Goal: Register for event/course

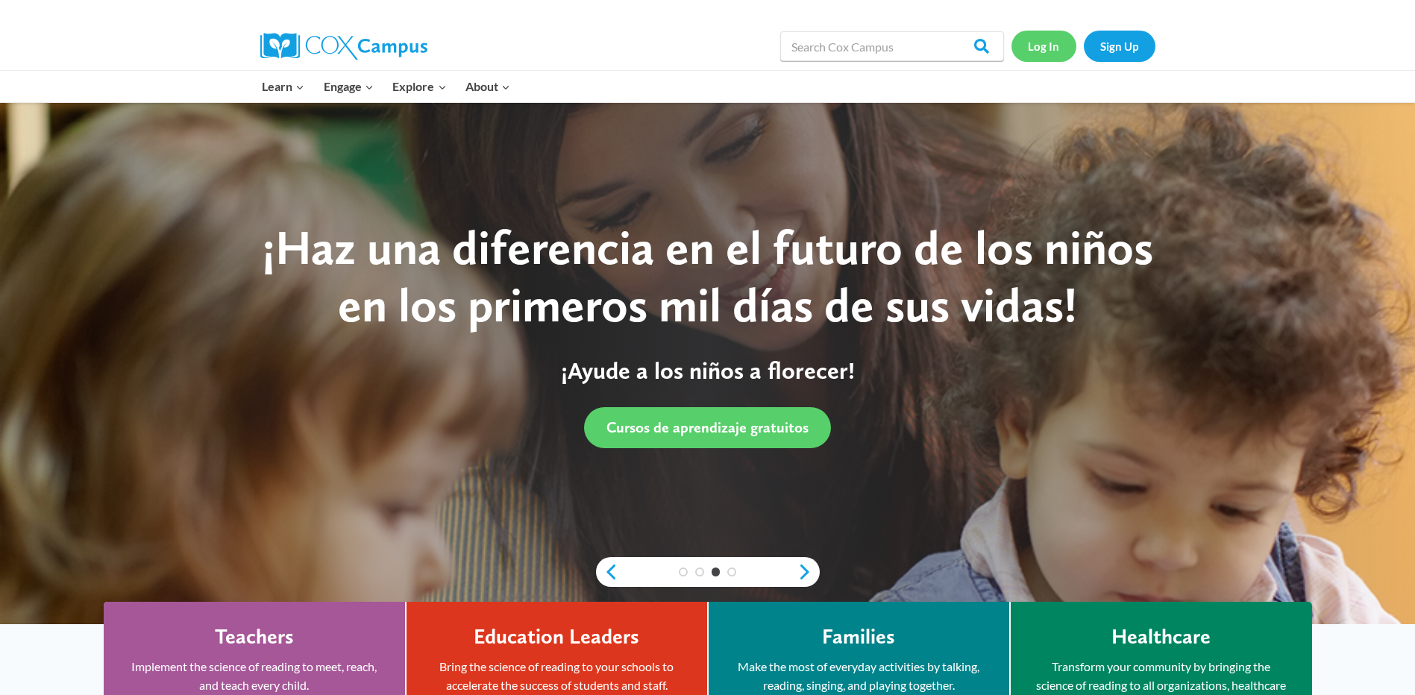
click at [1052, 54] on link "Log In" at bounding box center [1043, 46] width 65 height 31
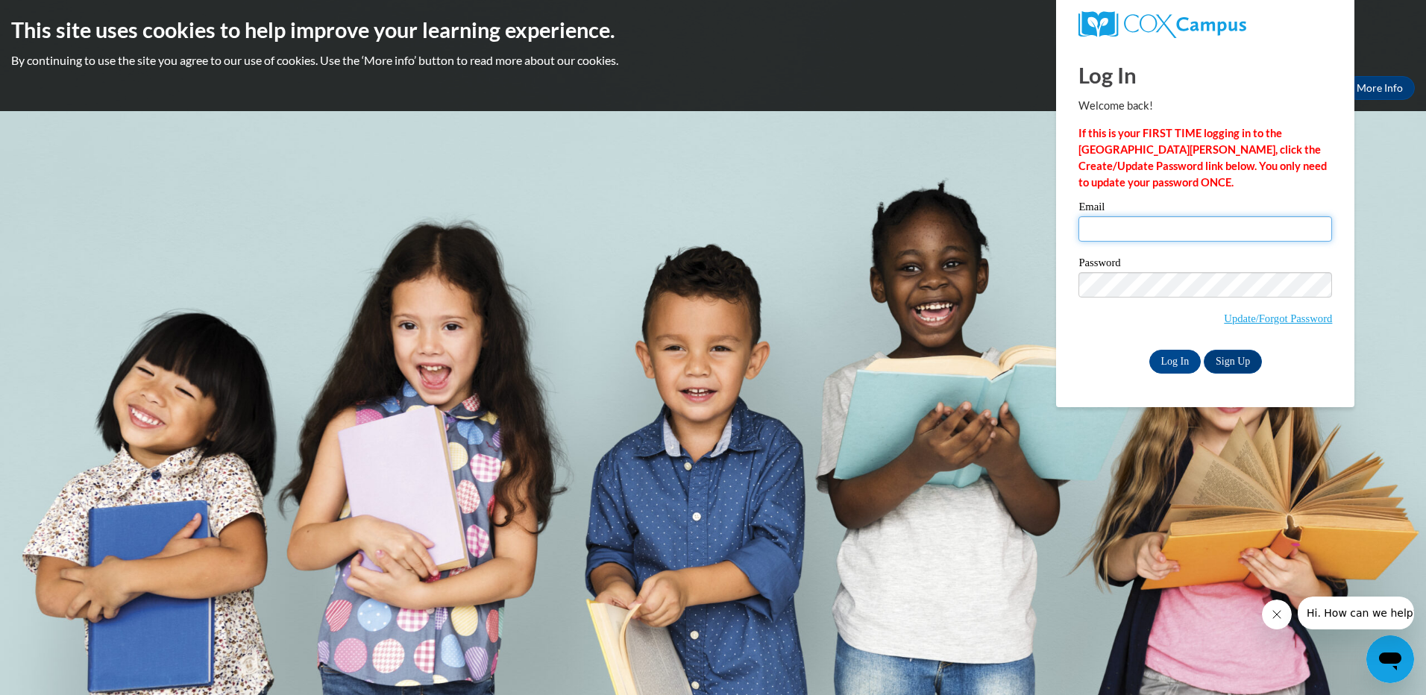
click at [1168, 239] on input "Email" at bounding box center [1205, 228] width 254 height 25
click at [1149, 350] on input "Log In" at bounding box center [1175, 362] width 52 height 24
click at [1170, 367] on input "Log In" at bounding box center [1175, 362] width 52 height 24
click at [1043, 289] on body "This site uses cookies to help improve your learning experience. By continuing …" at bounding box center [713, 347] width 1426 height 695
click at [1177, 354] on input "Log In" at bounding box center [1175, 362] width 52 height 24
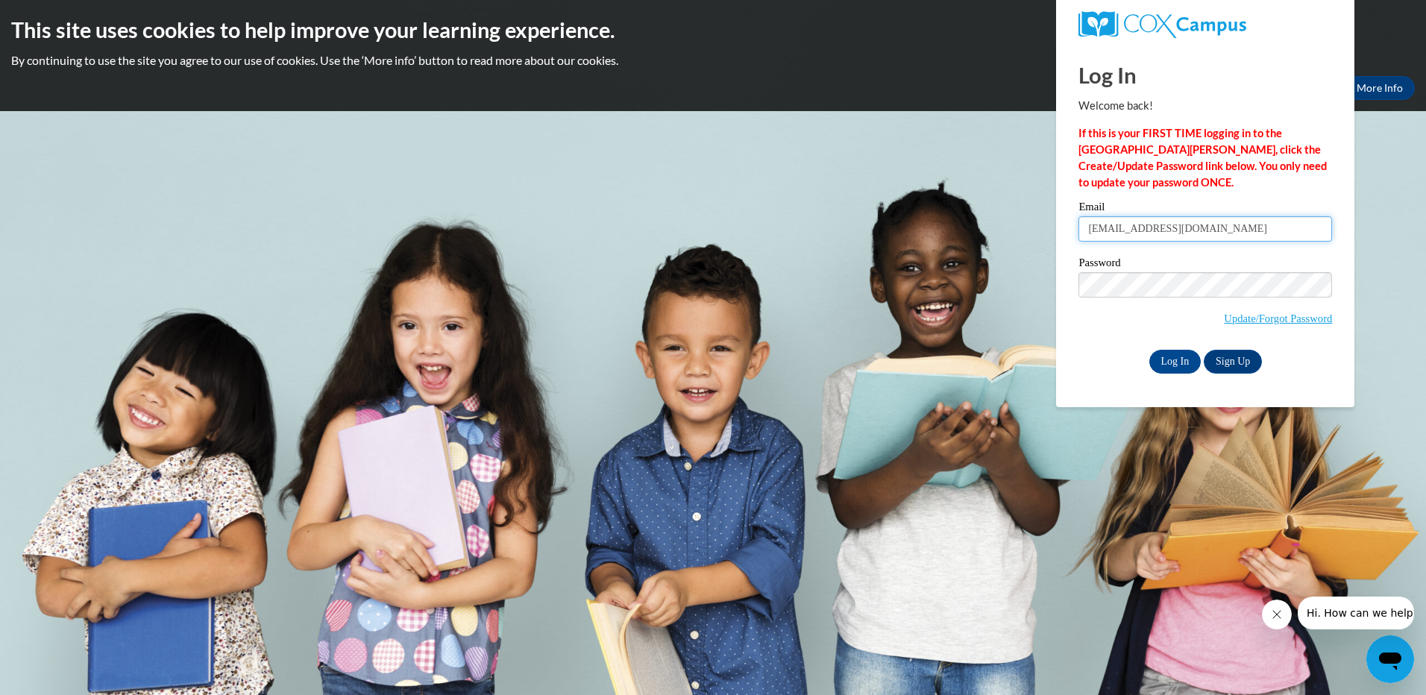
drag, startPoint x: 1250, startPoint y: 230, endPoint x: 1034, endPoint y: 236, distance: 215.6
click at [1034, 236] on body "This site uses cookies to help improve your learning experience. By continuing …" at bounding box center [713, 347] width 1426 height 695
click at [1234, 233] on input "terriadams411@gmai" at bounding box center [1205, 228] width 254 height 25
type input "terriadams411@gmail.com"
click at [1149, 350] on input "Log In" at bounding box center [1175, 362] width 52 height 24
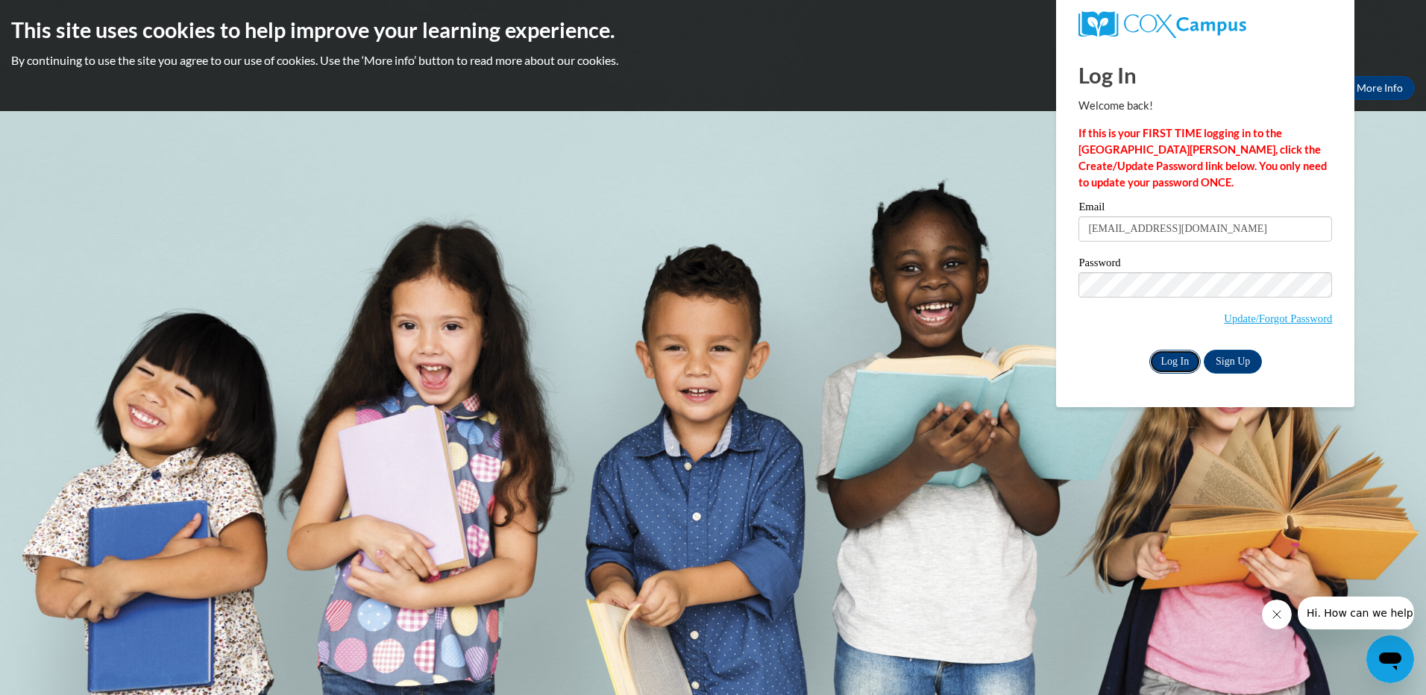
click at [1177, 360] on input "Log In" at bounding box center [1175, 362] width 52 height 24
click at [1187, 356] on input "Log In" at bounding box center [1175, 362] width 52 height 24
click at [1175, 358] on input "Log In" at bounding box center [1175, 362] width 52 height 24
click at [1180, 361] on input "Log In" at bounding box center [1175, 362] width 52 height 24
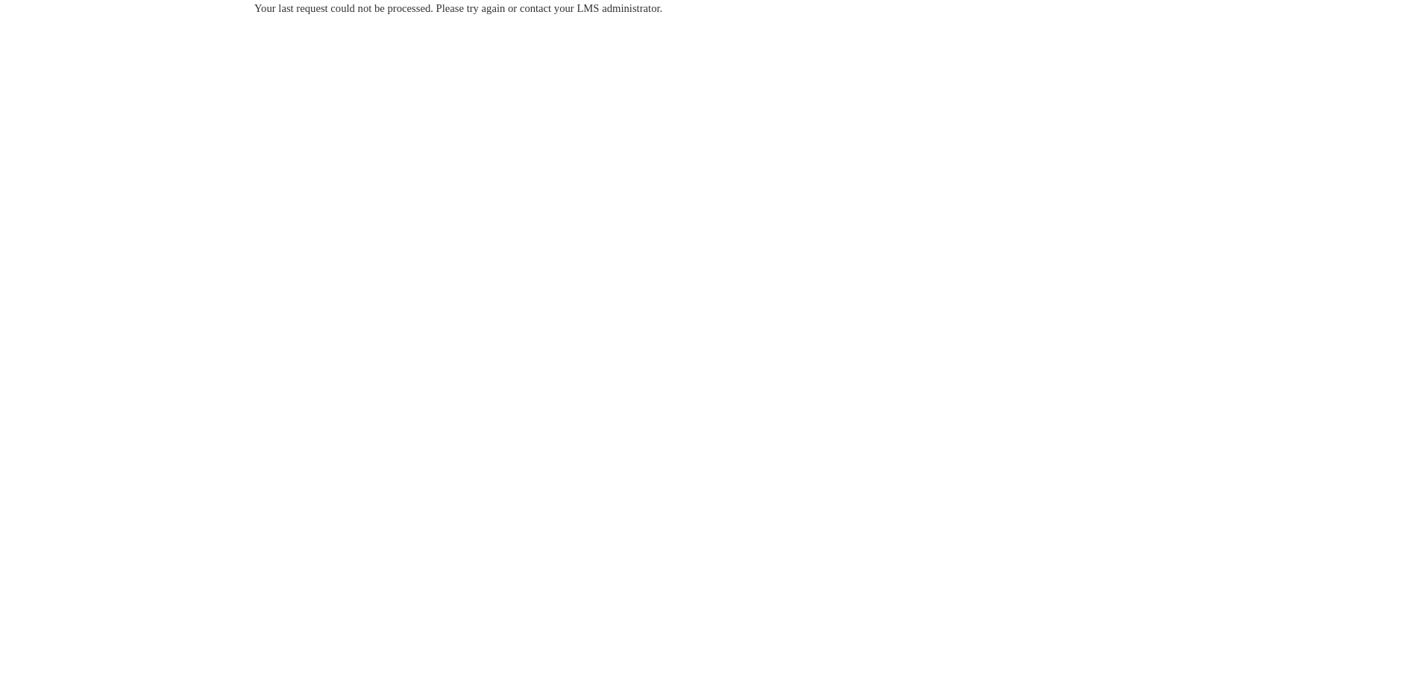
click at [591, 9] on span "Your last request could not be processed. Please try again or contact your LMS …" at bounding box center [458, 8] width 408 height 12
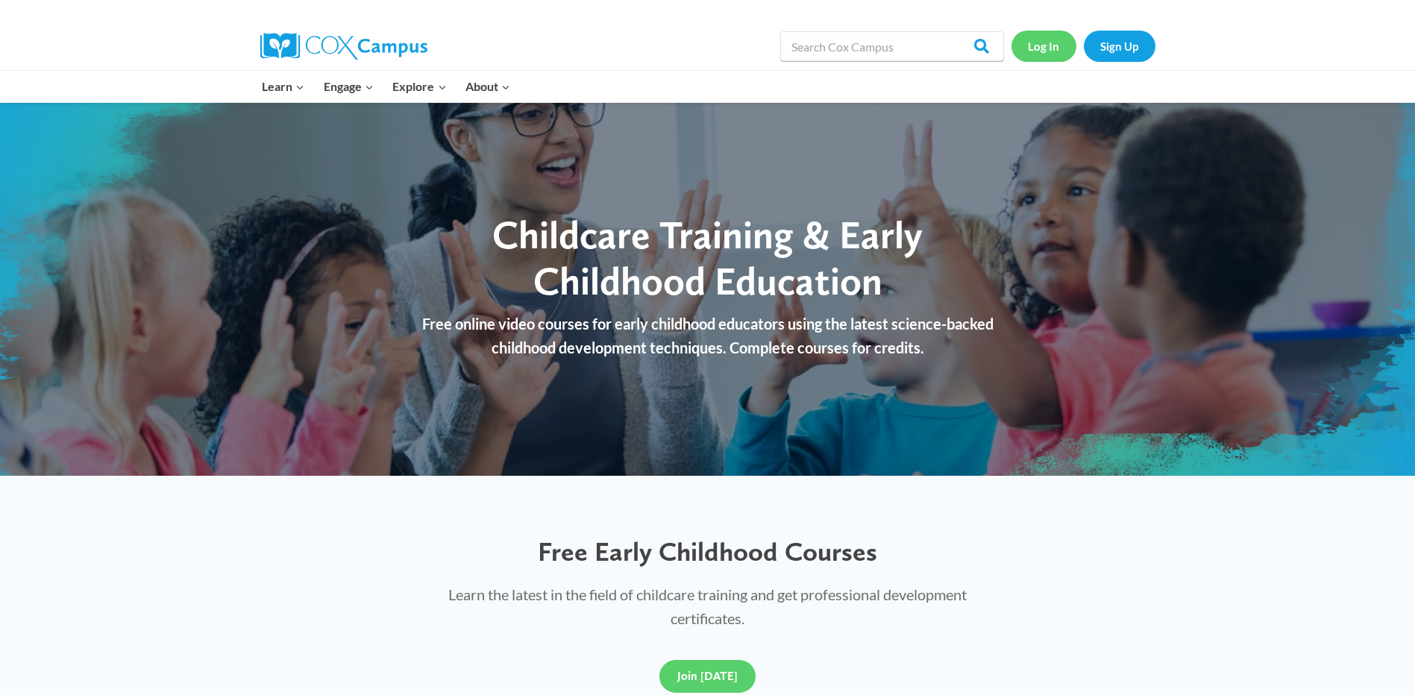
click at [1058, 47] on link "Log In" at bounding box center [1043, 46] width 65 height 31
click at [1042, 57] on link "Log In" at bounding box center [1043, 46] width 65 height 31
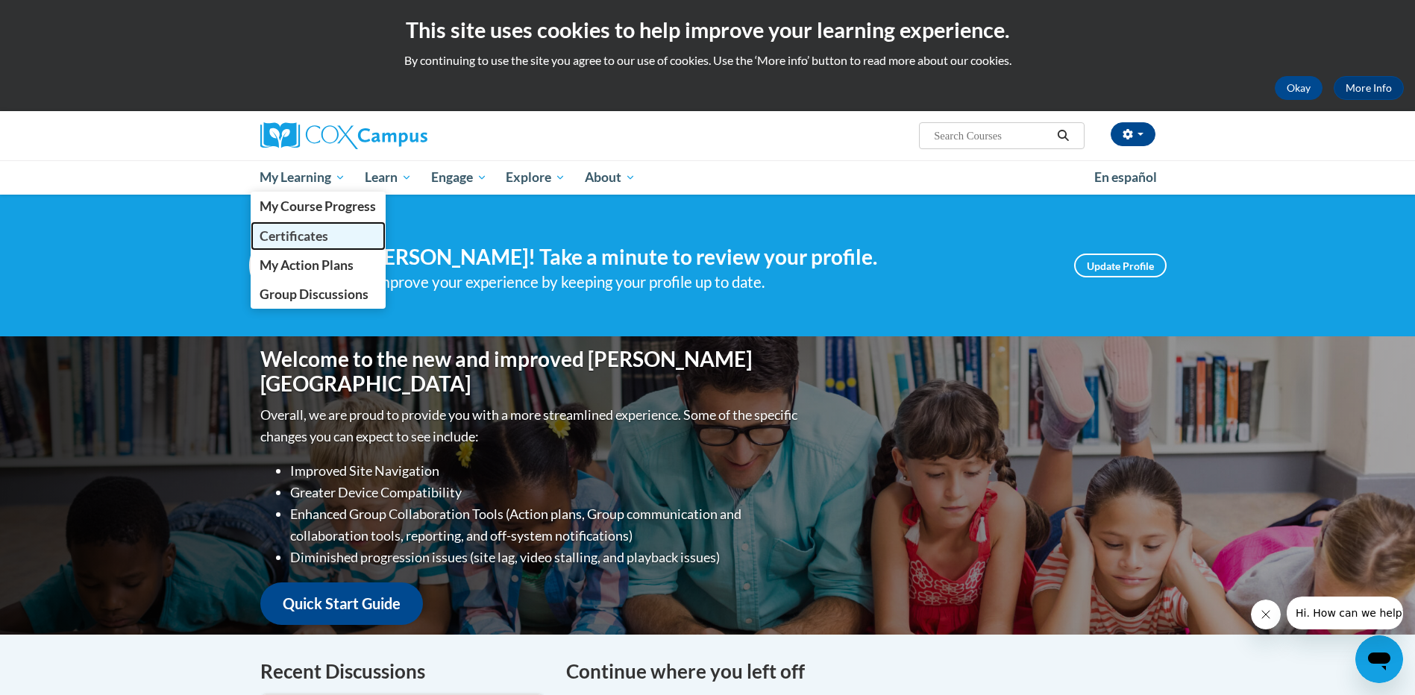
click at [312, 230] on span "Certificates" at bounding box center [294, 236] width 69 height 16
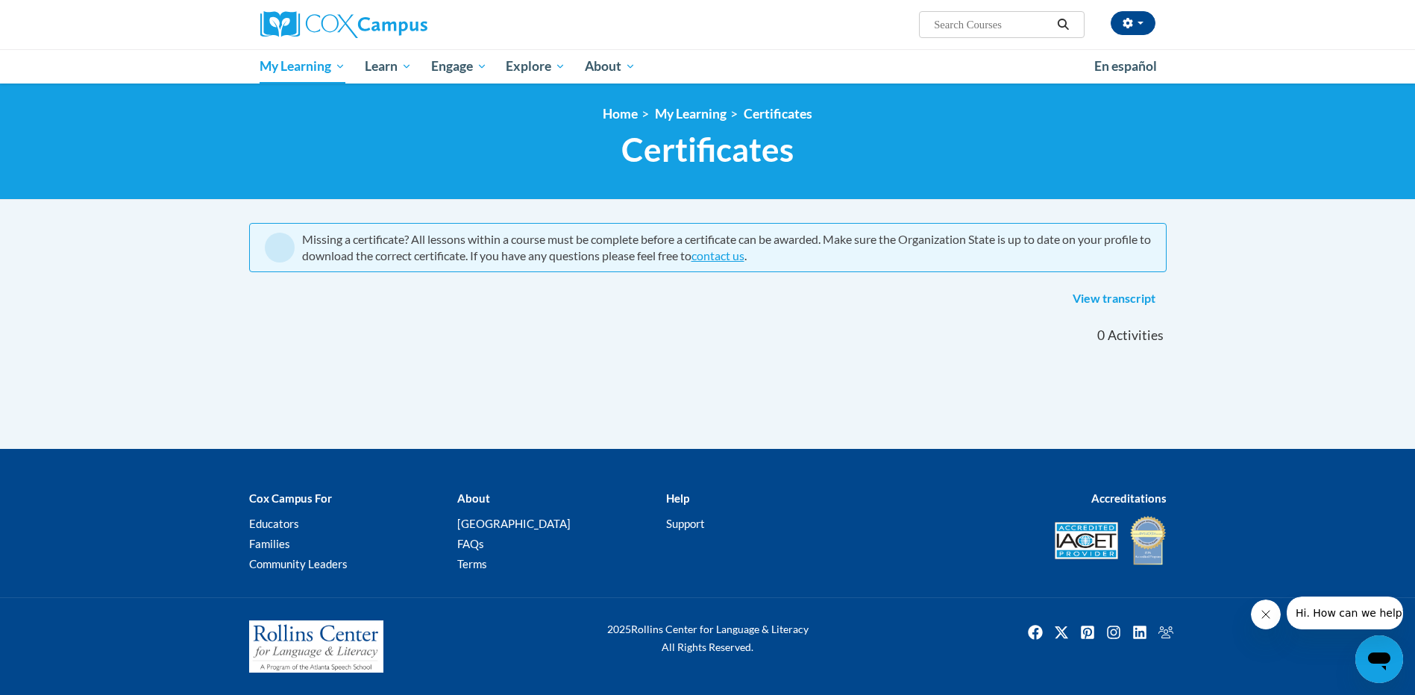
scroll to position [111, 0]
click at [1133, 298] on link "View transcript" at bounding box center [1113, 299] width 105 height 24
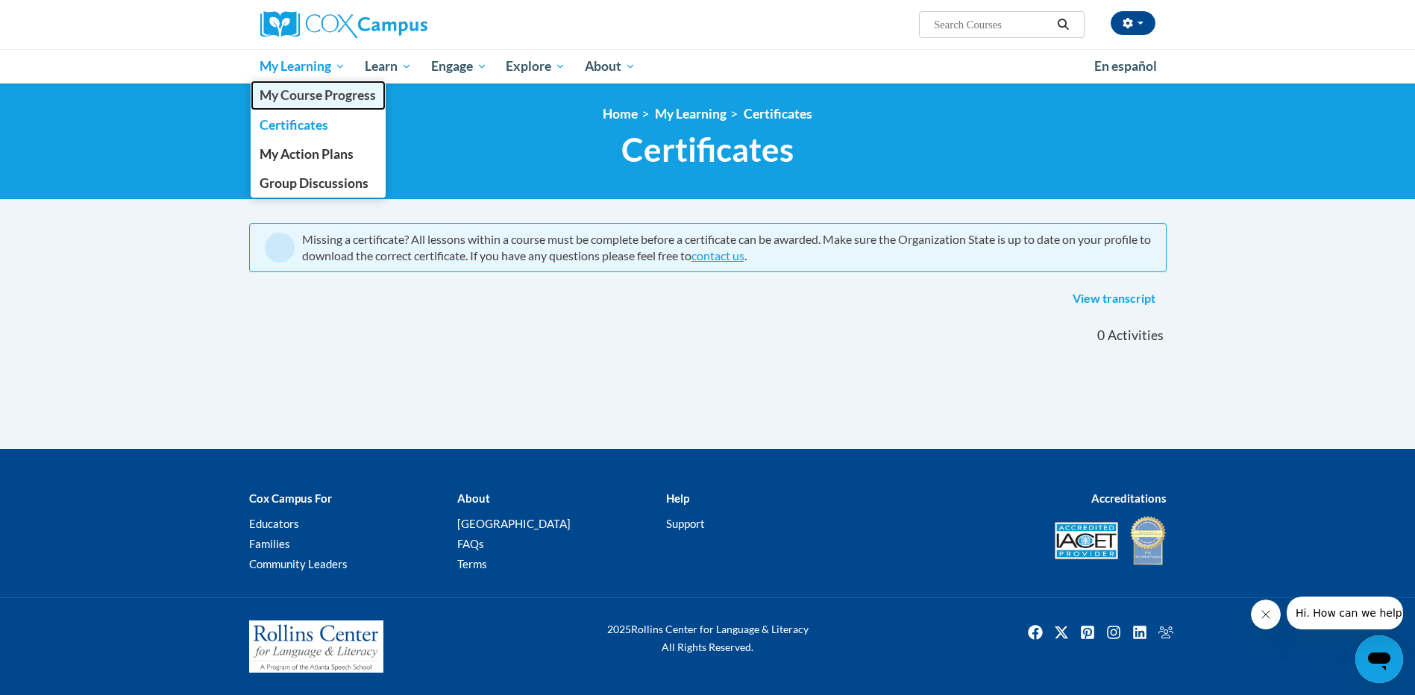
click at [285, 94] on span "My Course Progress" at bounding box center [318, 95] width 116 height 16
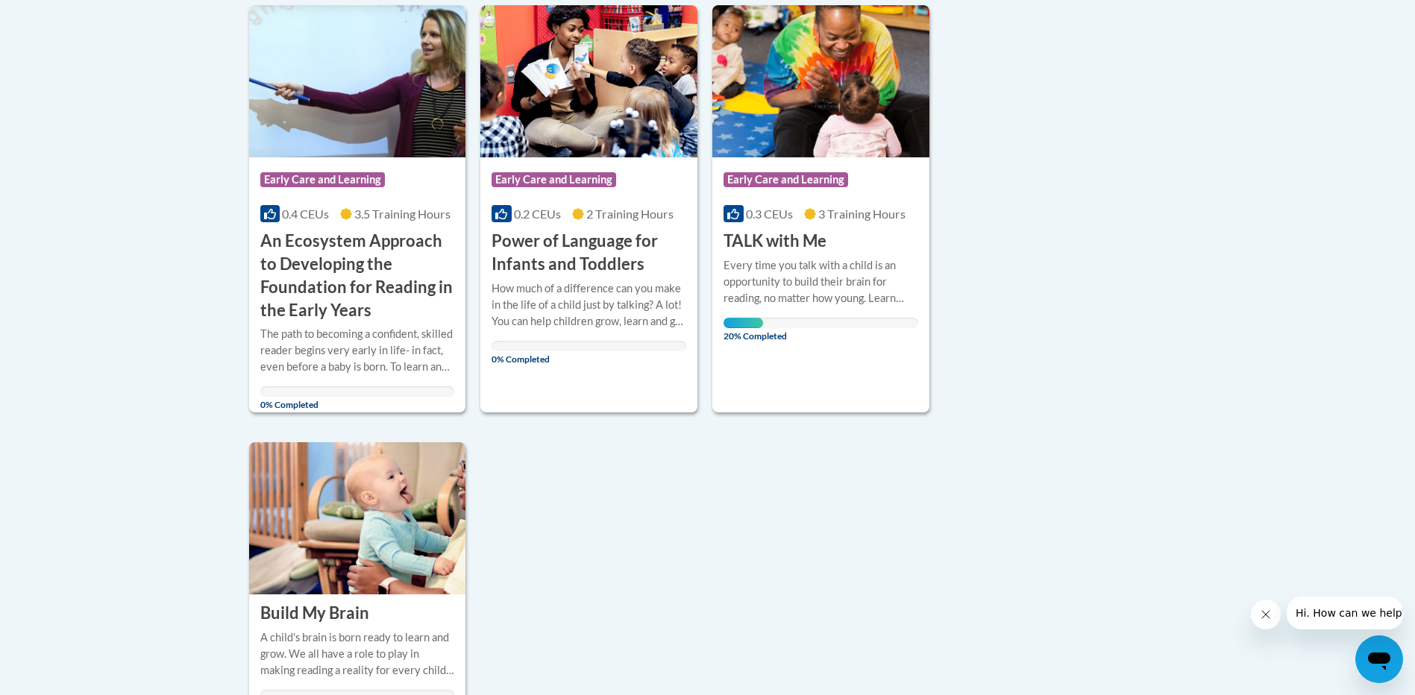
scroll to position [373, 0]
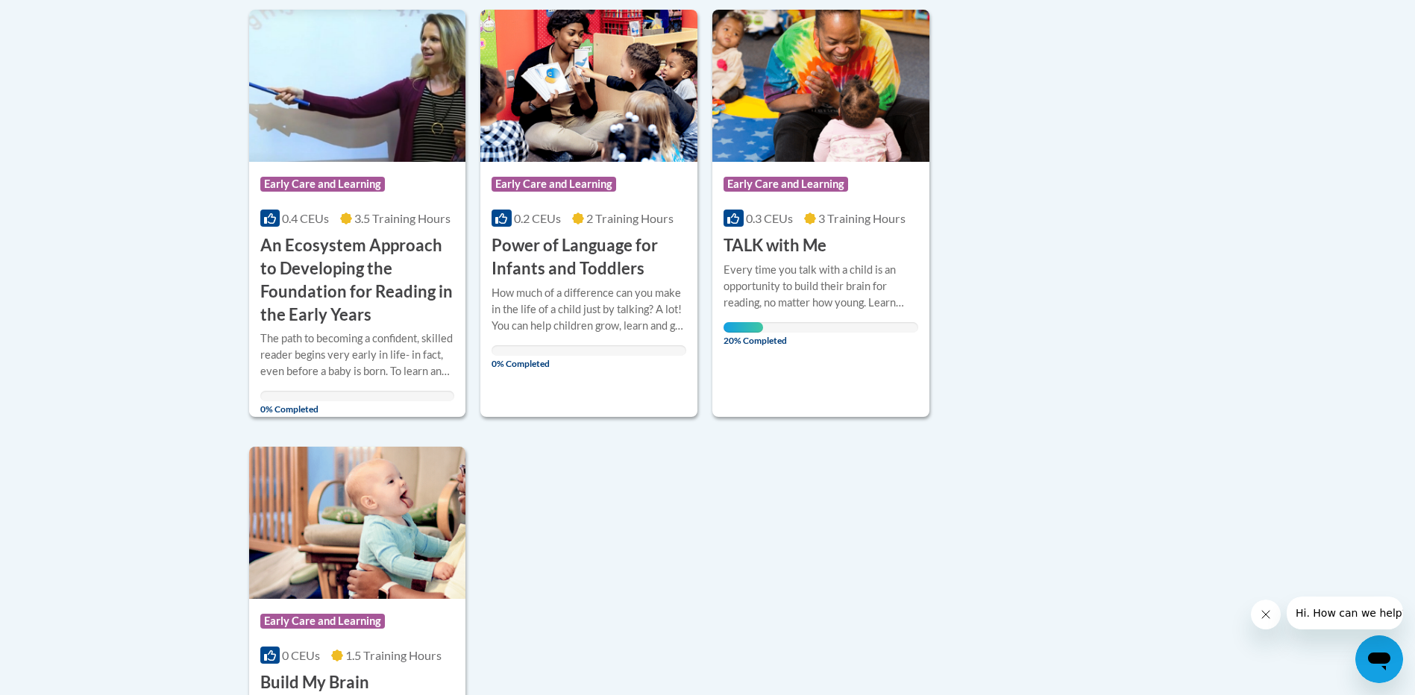
drag, startPoint x: 811, startPoint y: 133, endPoint x: 794, endPoint y: 136, distance: 17.3
click at [794, 136] on img at bounding box center [820, 86] width 217 height 152
click at [876, 181] on div "Course Category: Early Care and Learning" at bounding box center [820, 186] width 195 height 34
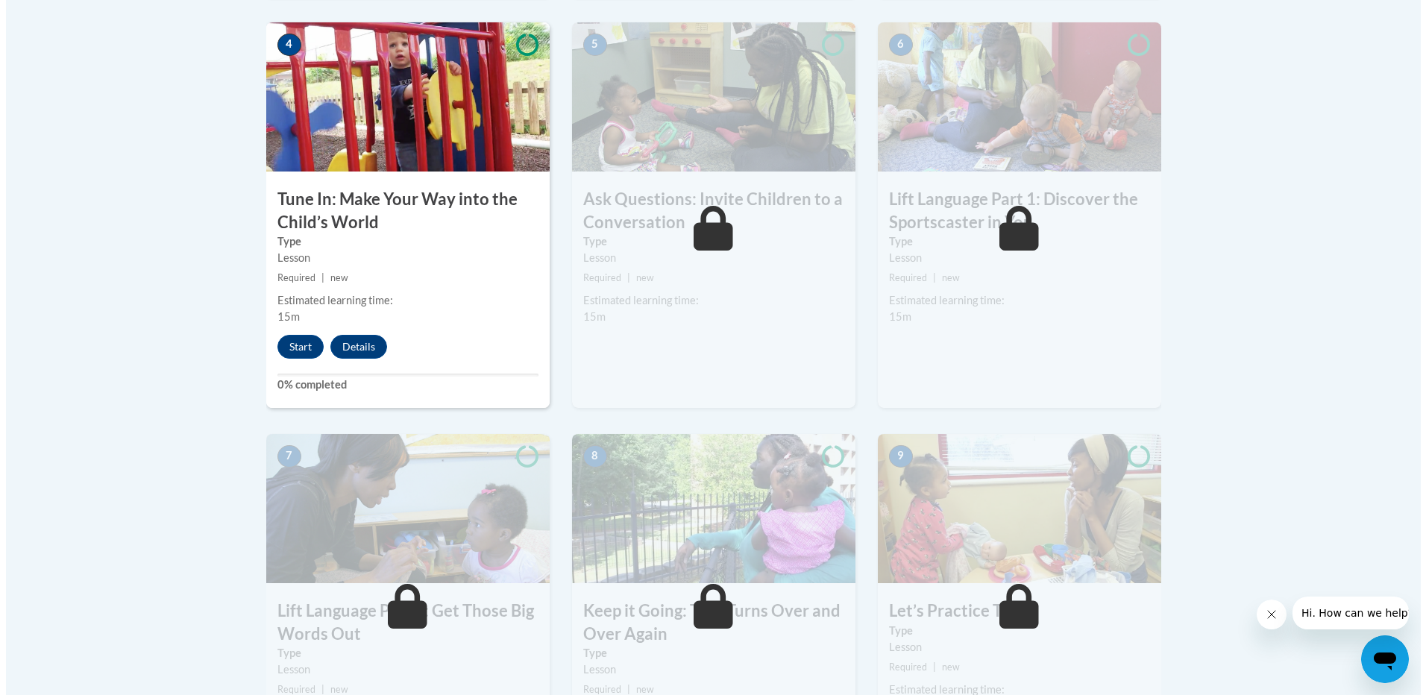
scroll to position [898, 0]
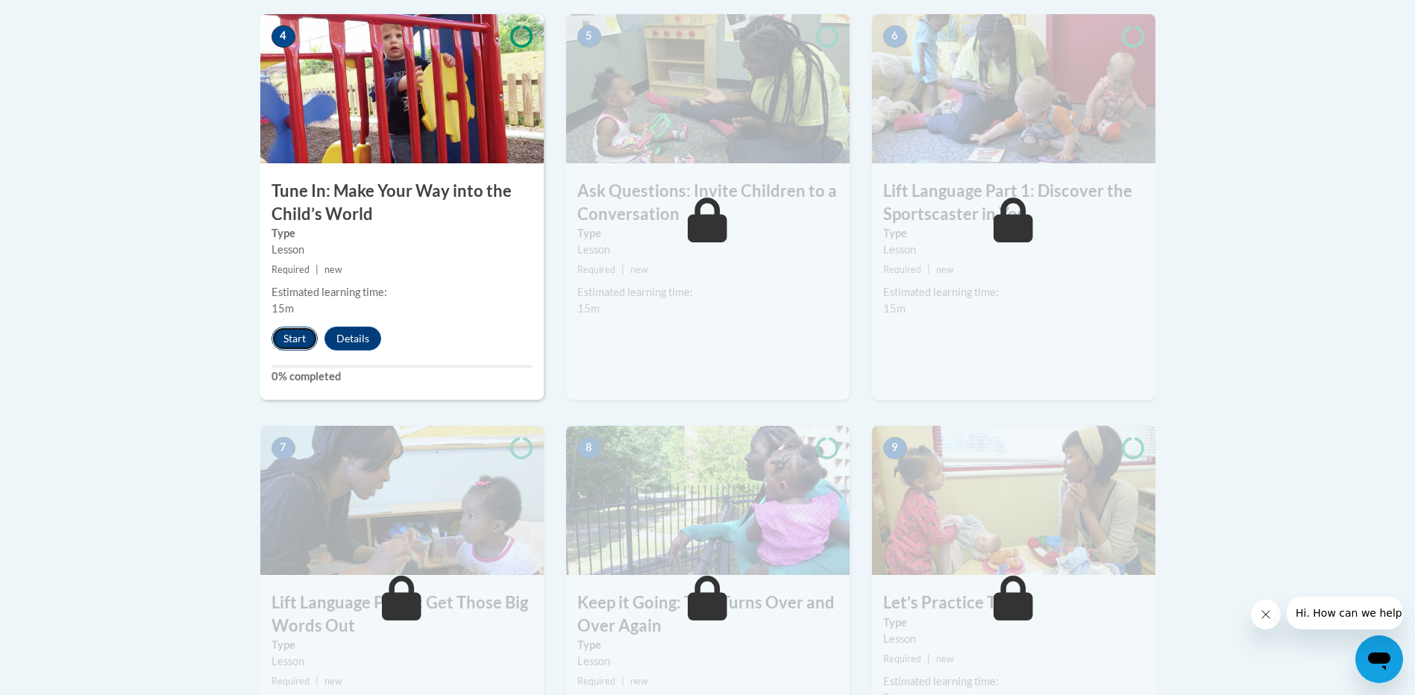
click at [301, 336] on button "Start" at bounding box center [294, 339] width 46 height 24
click at [289, 336] on button "Start" at bounding box center [294, 339] width 46 height 24
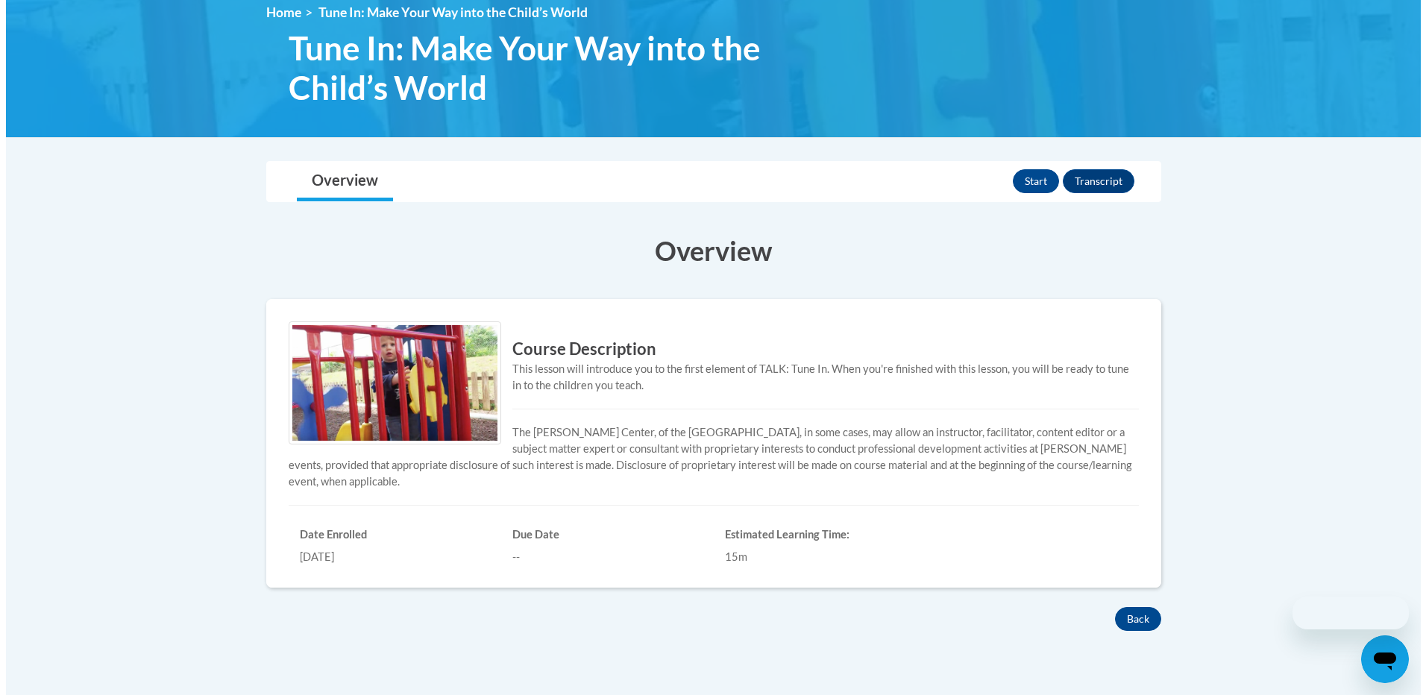
scroll to position [298, 0]
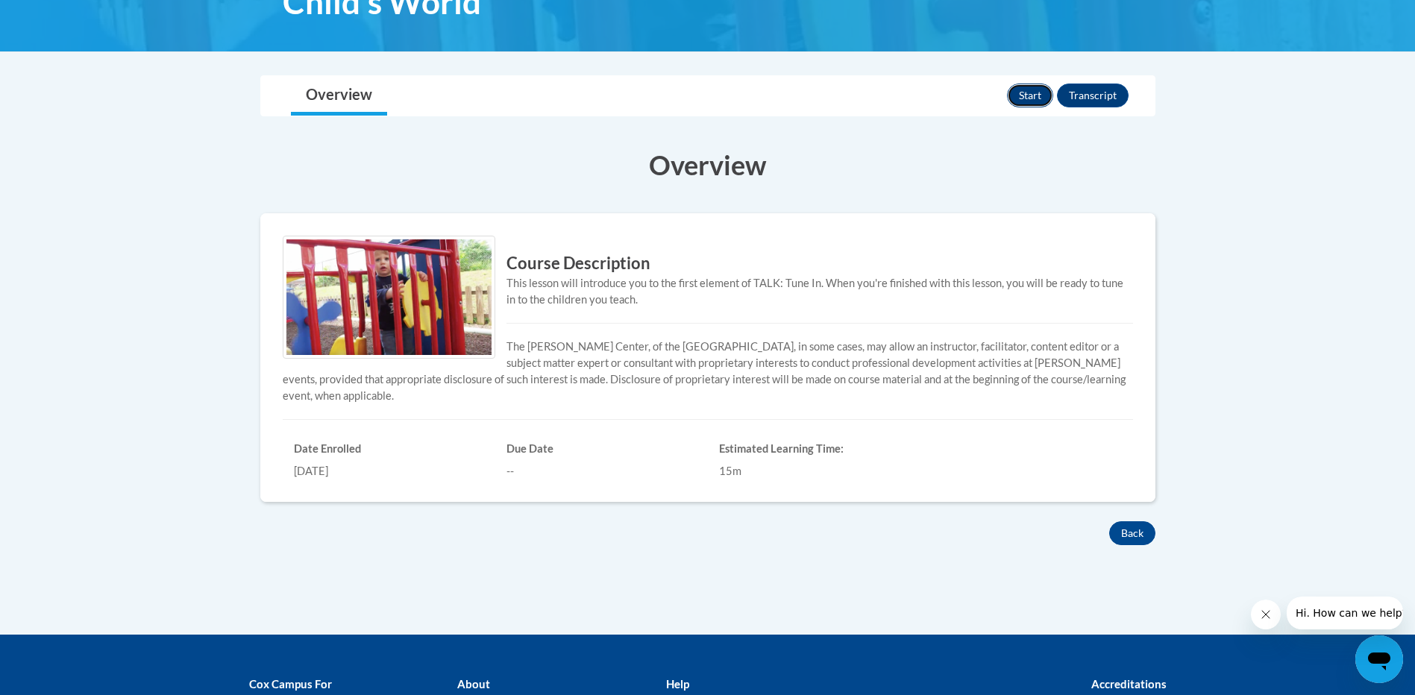
click at [1013, 92] on button "Start" at bounding box center [1030, 96] width 46 height 24
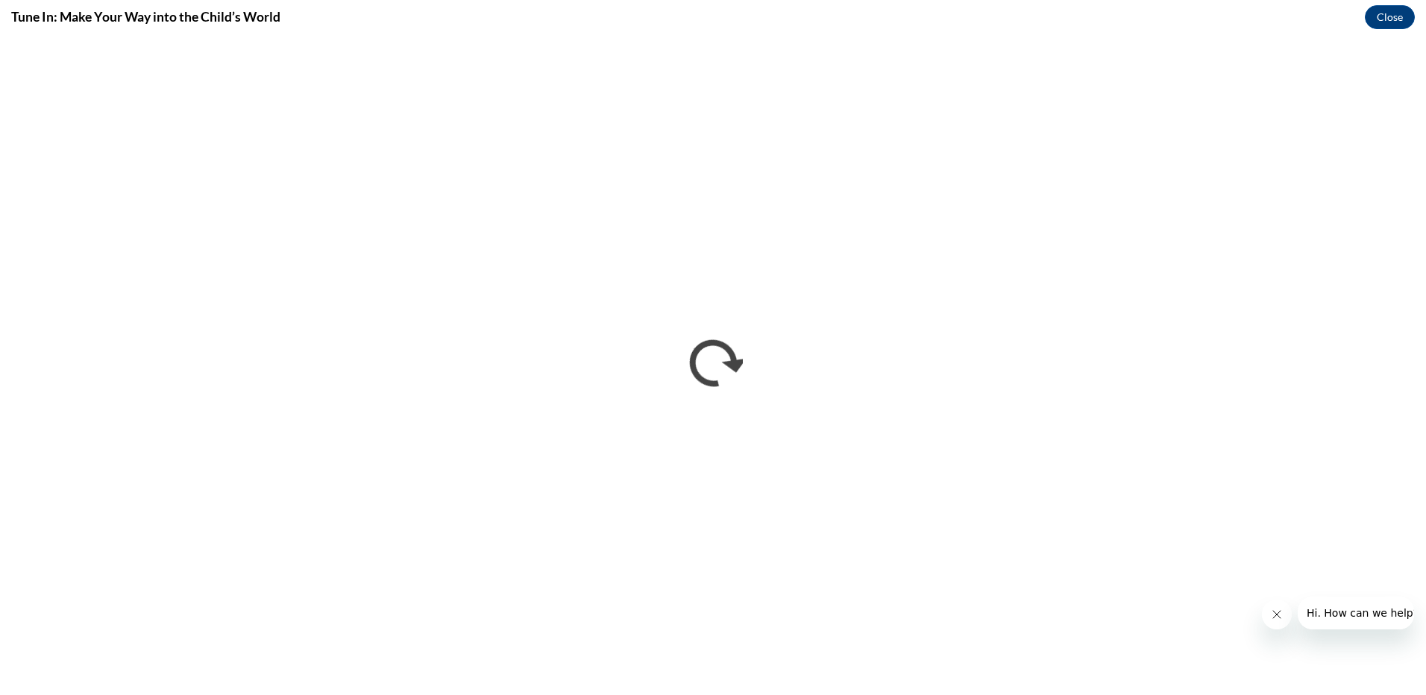
scroll to position [0, 0]
drag, startPoint x: 1275, startPoint y: 610, endPoint x: 2519, endPoint y: 1176, distance: 1366.7
click at [1275, 610] on icon "Close message from company" at bounding box center [1276, 615] width 12 height 12
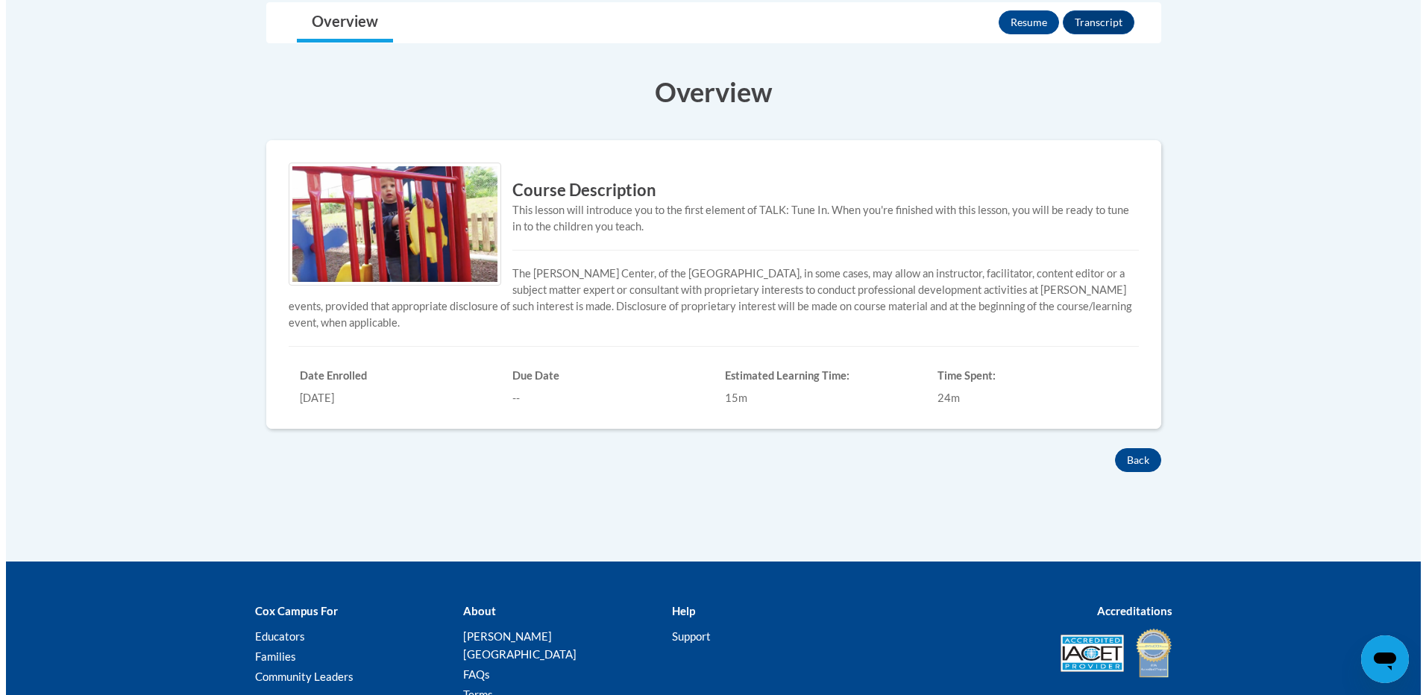
scroll to position [298, 0]
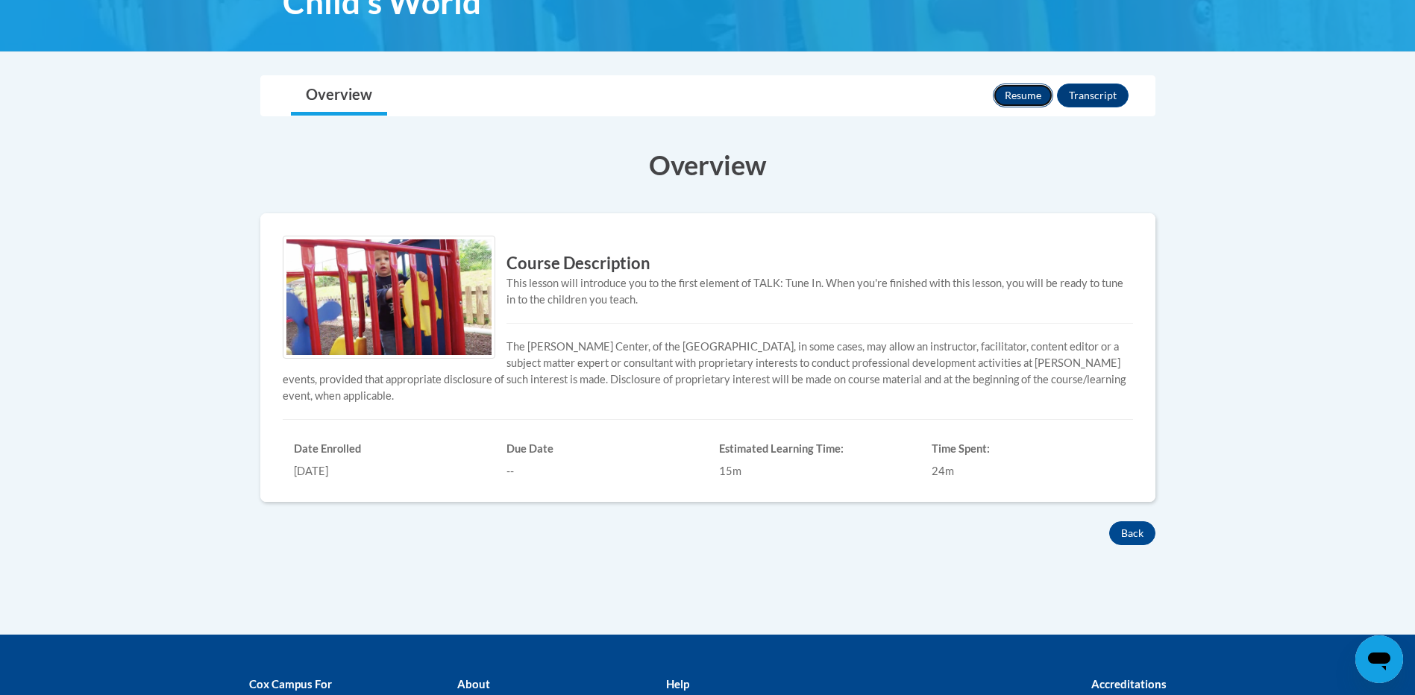
click at [1036, 95] on button "Resume" at bounding box center [1023, 96] width 60 height 24
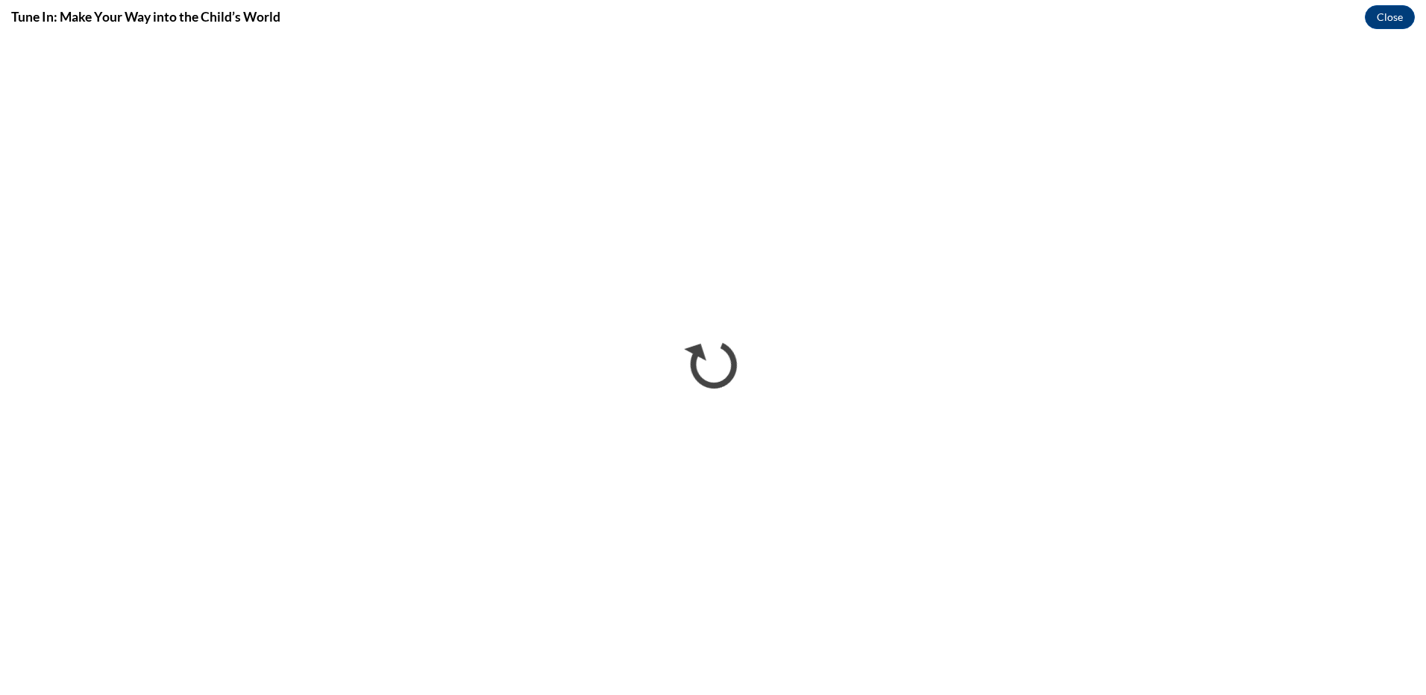
scroll to position [0, 0]
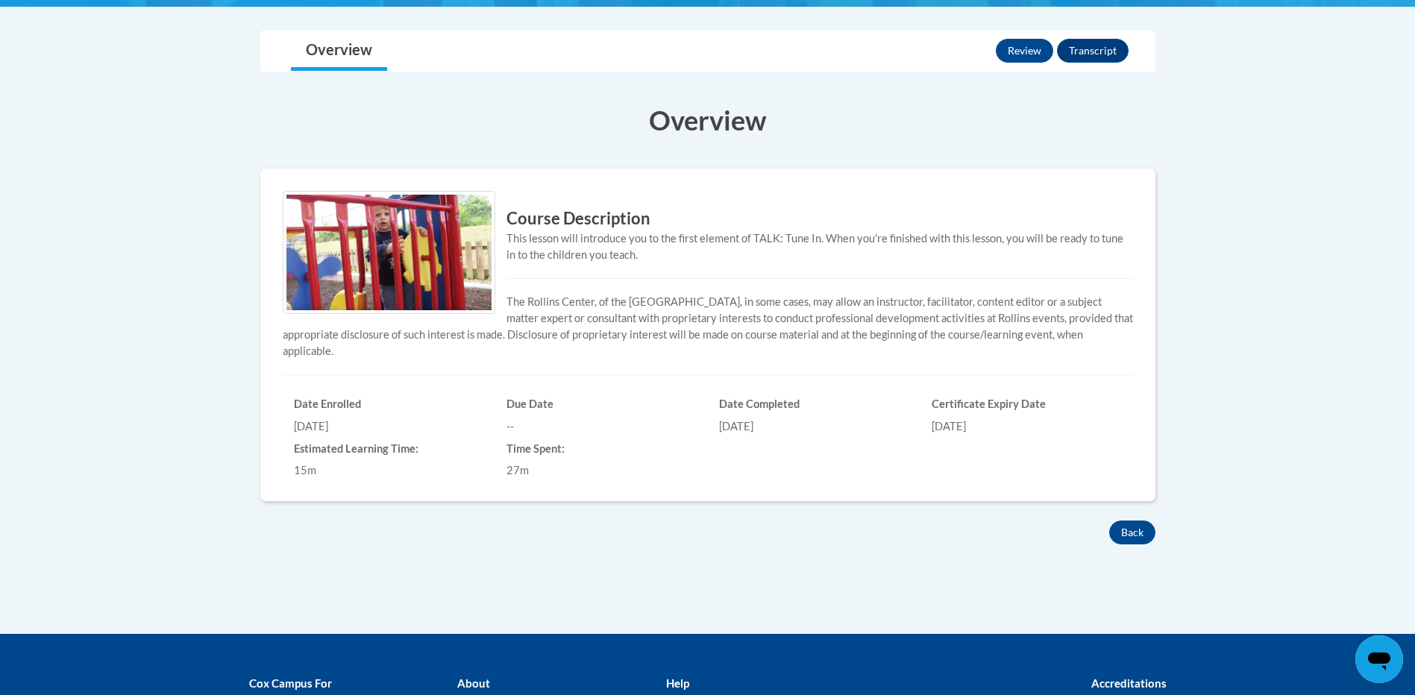
scroll to position [298, 0]
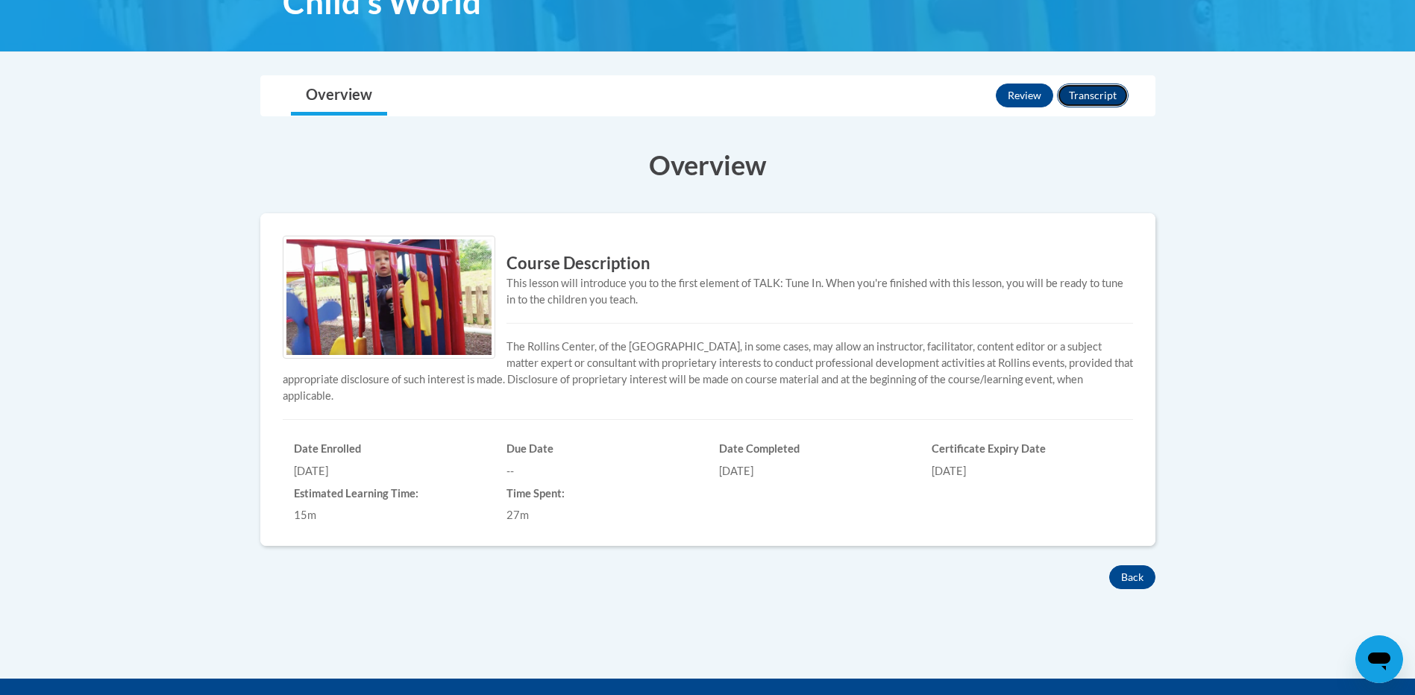
click at [1119, 93] on button "Transcript" at bounding box center [1093, 96] width 72 height 24
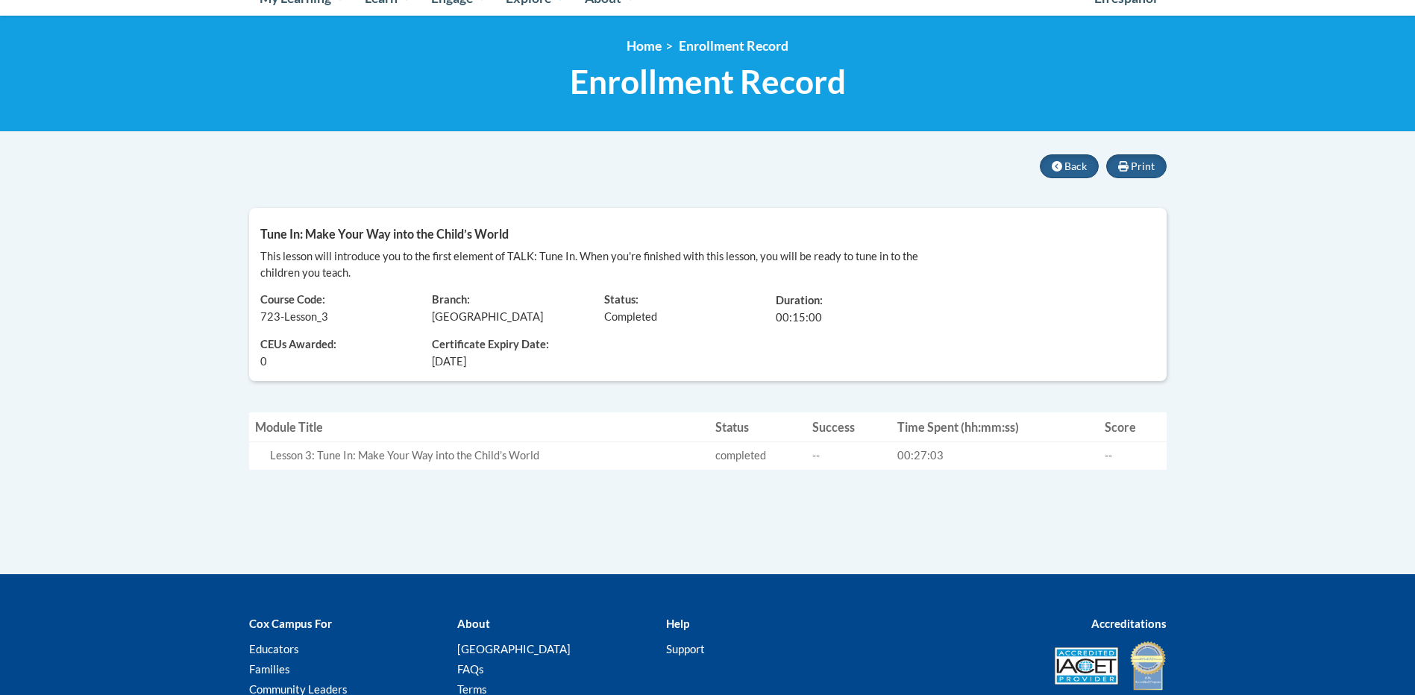
scroll to position [224, 0]
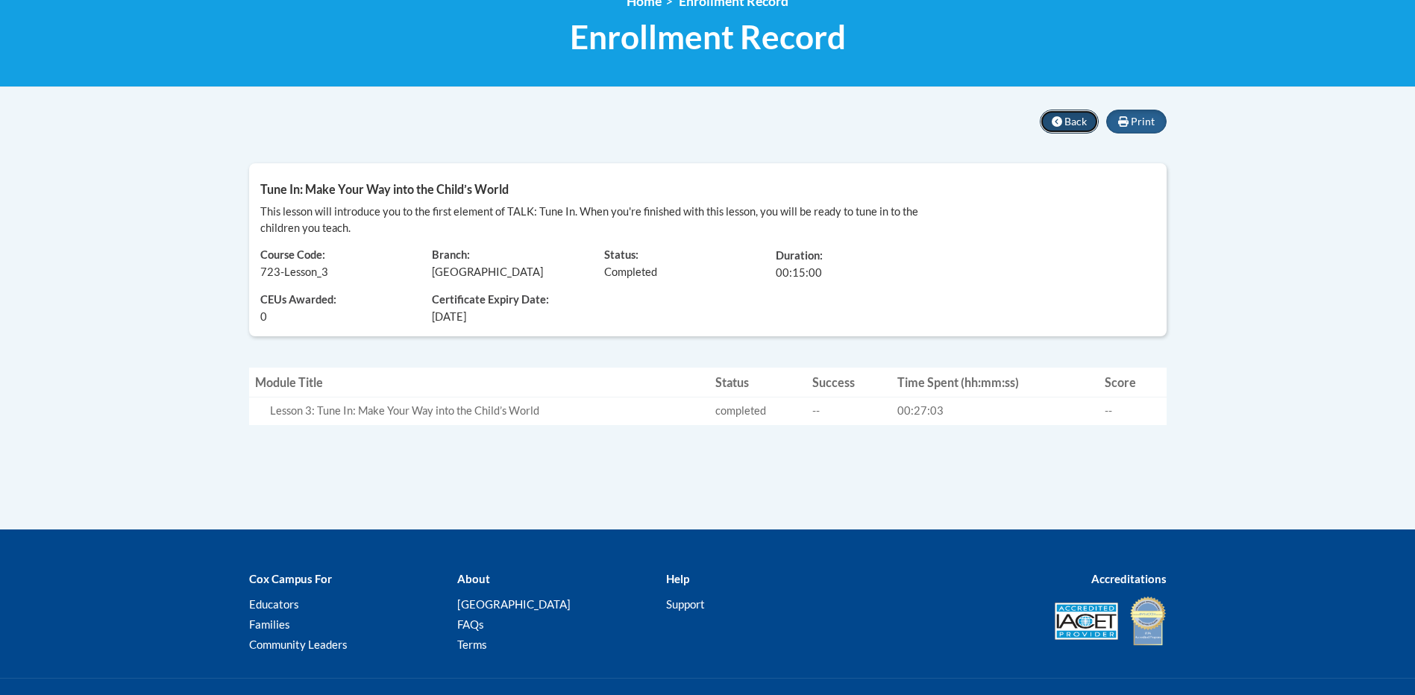
click at [1069, 113] on button "Back" at bounding box center [1069, 122] width 59 height 24
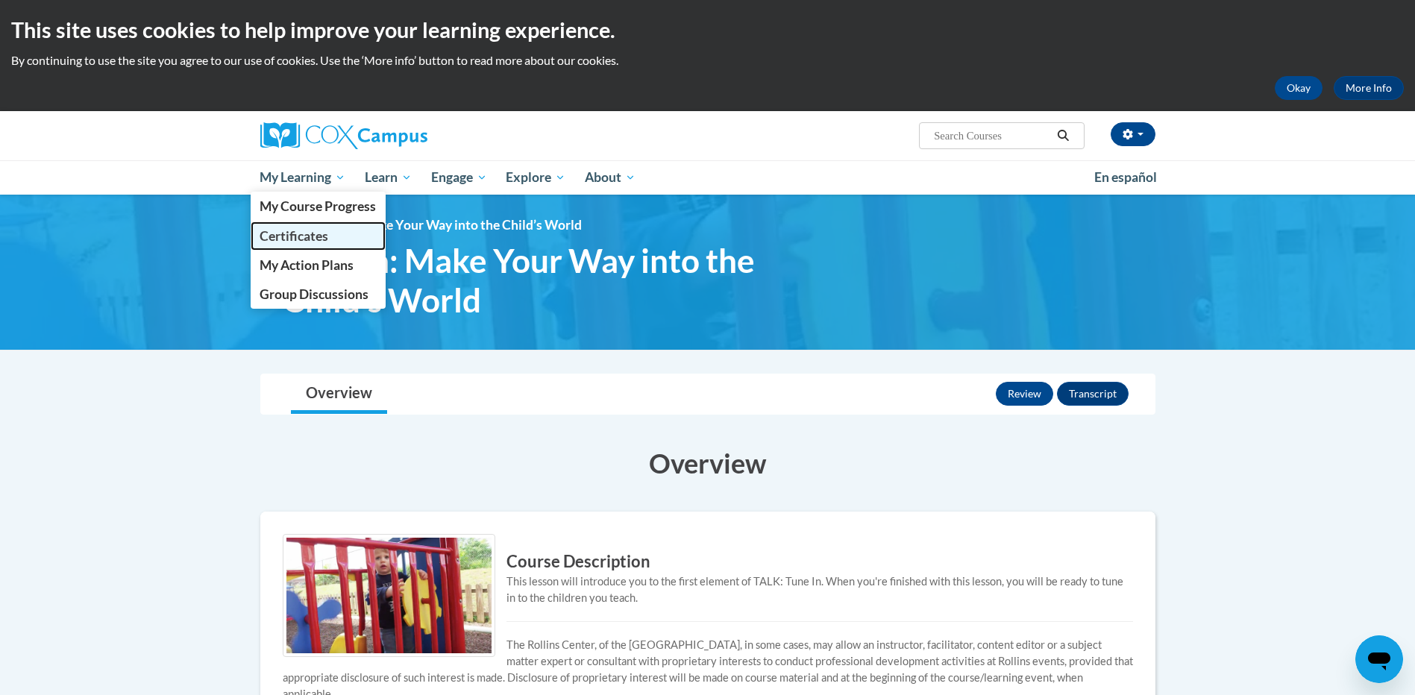
click at [313, 234] on span "Certificates" at bounding box center [294, 236] width 69 height 16
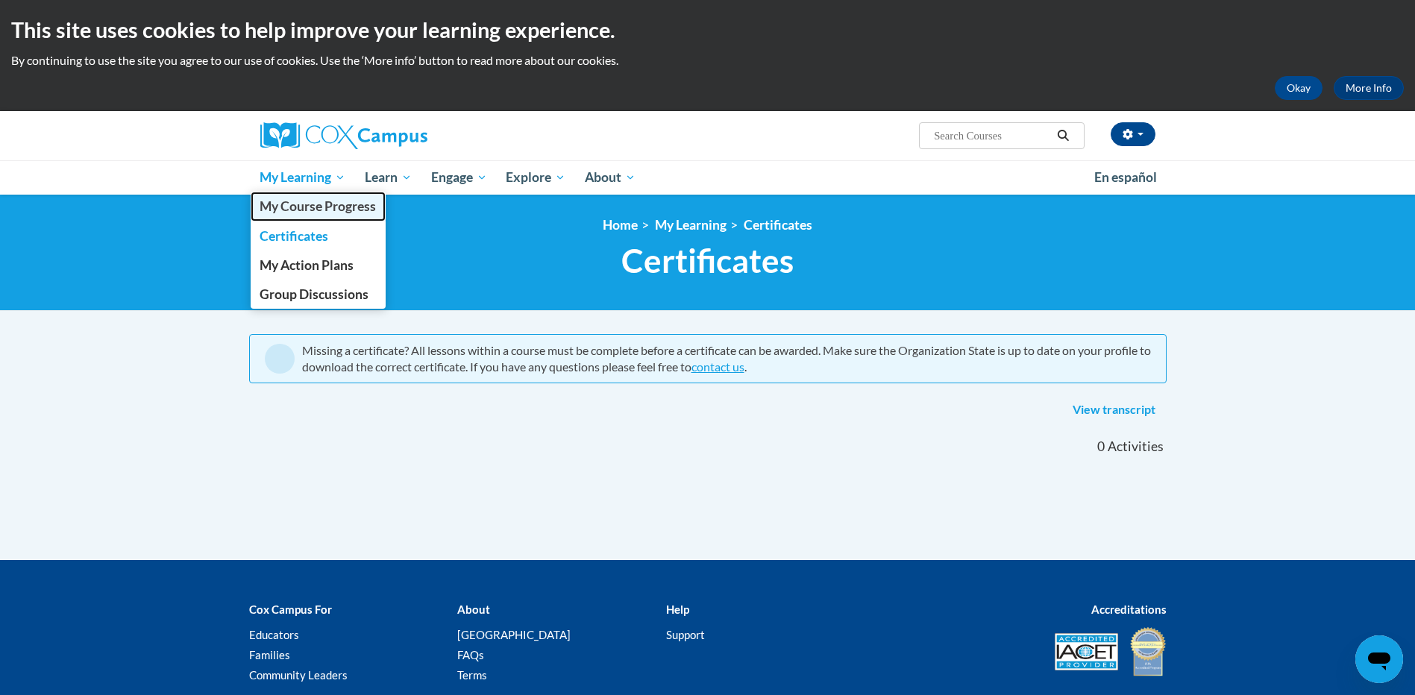
click at [335, 208] on span "My Course Progress" at bounding box center [318, 206] width 116 height 16
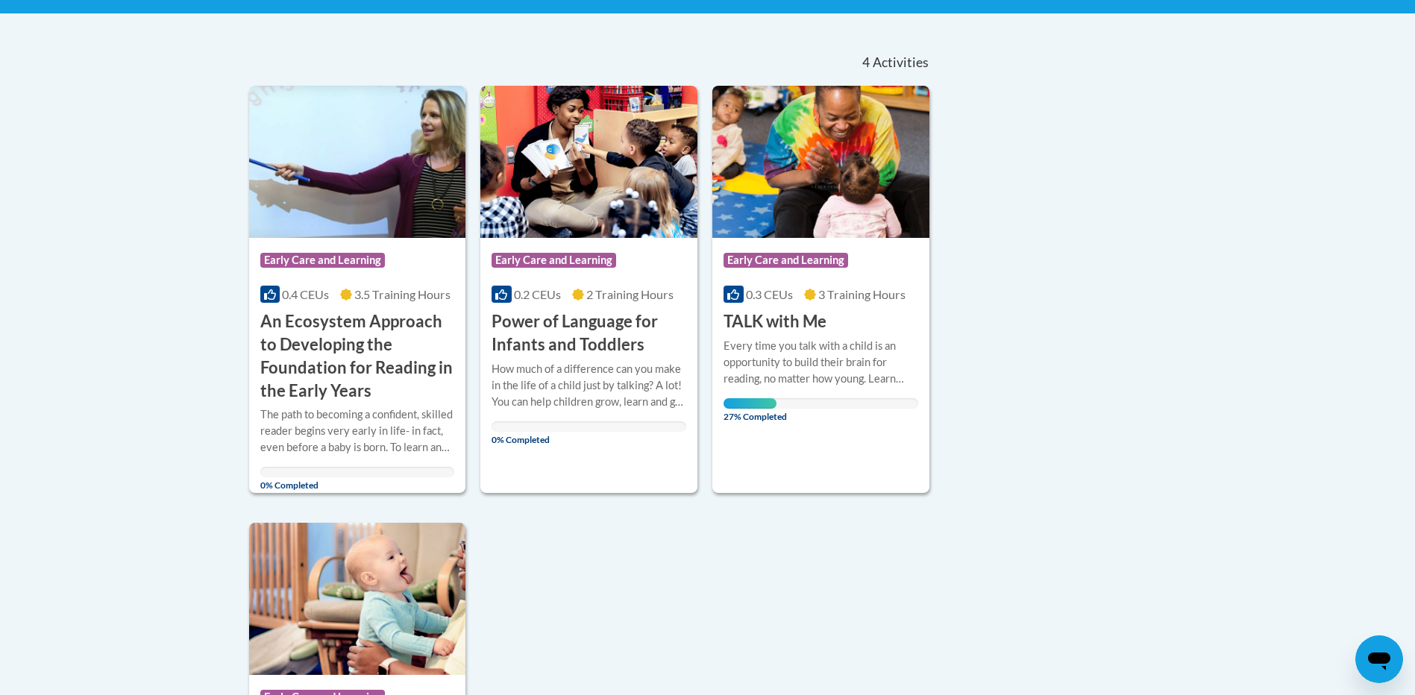
scroll to position [298, 0]
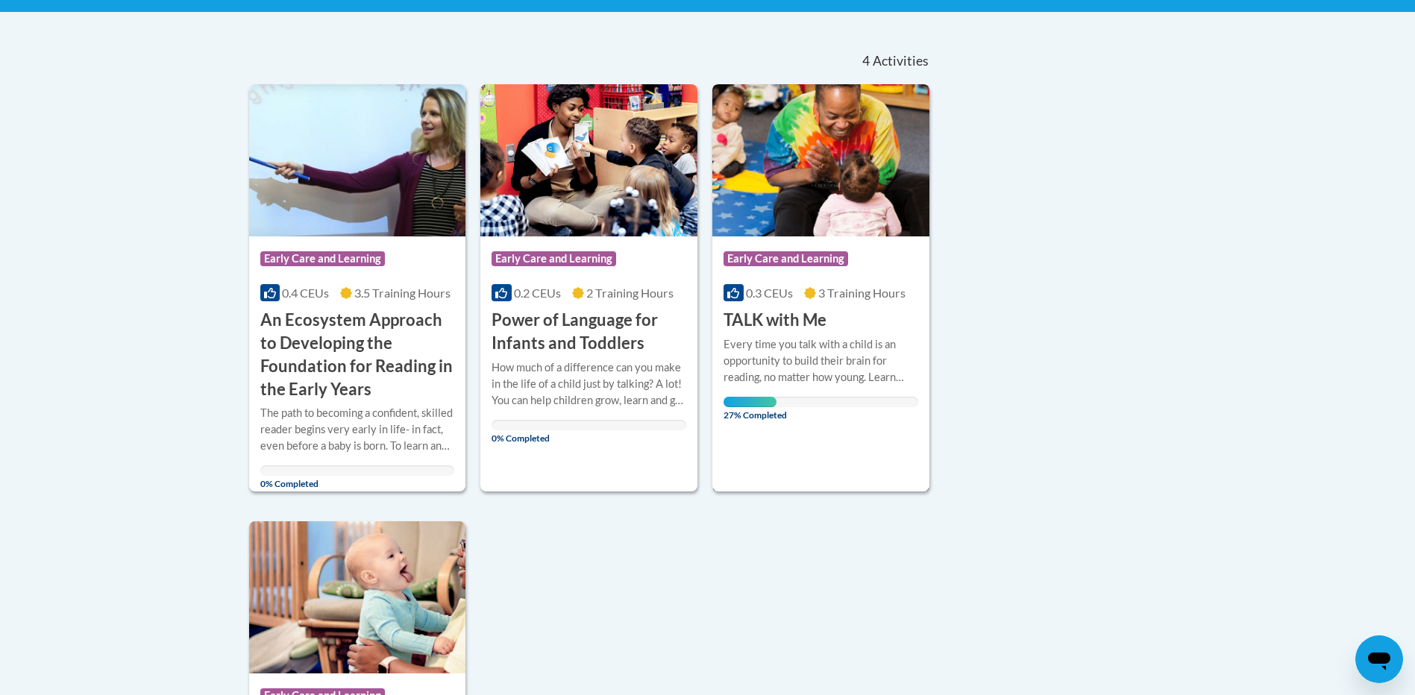
click at [779, 233] on img at bounding box center [820, 160] width 217 height 152
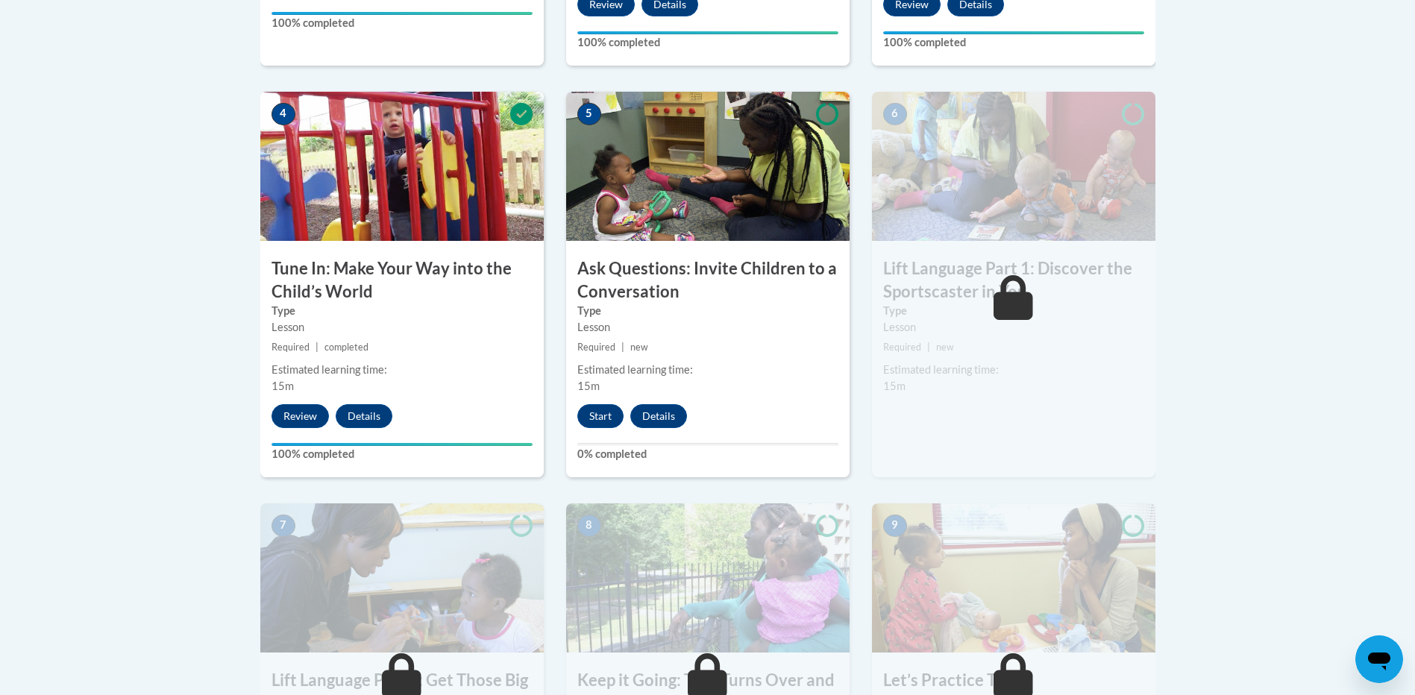
scroll to position [895, 0]
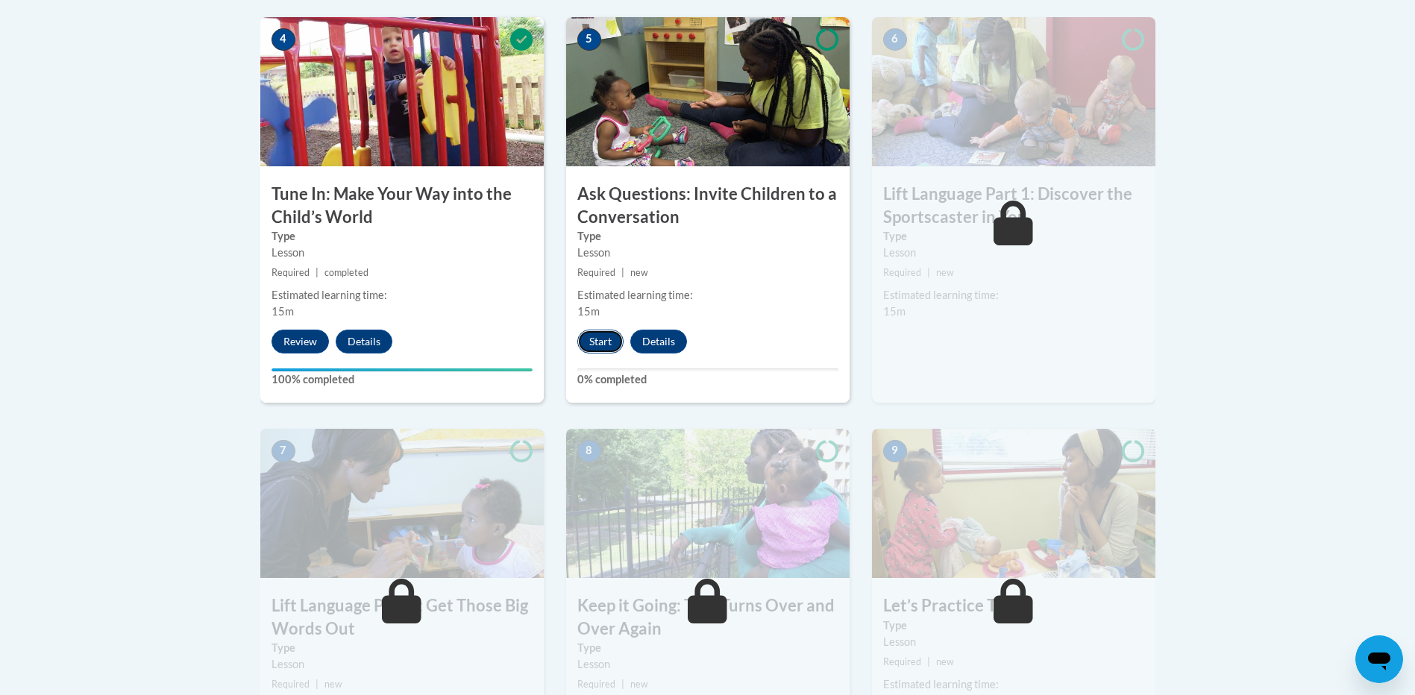
click at [586, 333] on button "Start" at bounding box center [600, 342] width 46 height 24
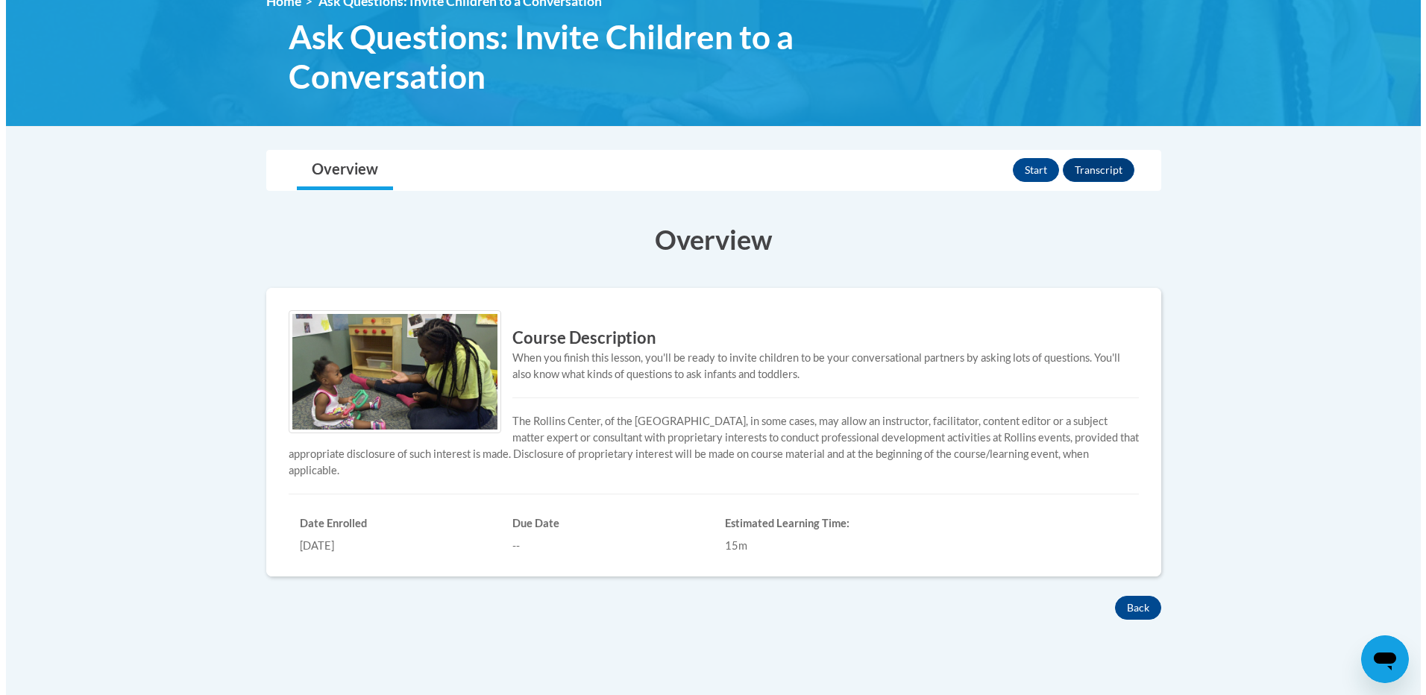
scroll to position [298, 0]
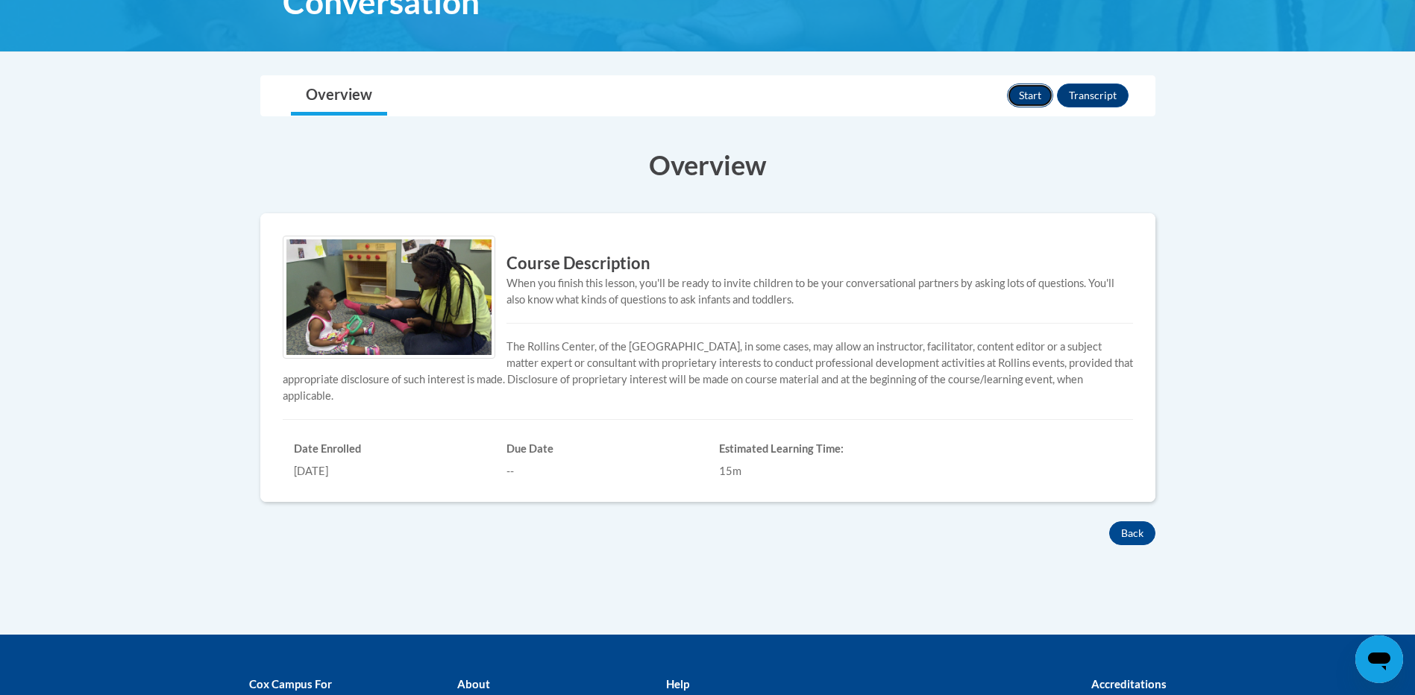
click at [1031, 92] on button "Start" at bounding box center [1030, 96] width 46 height 24
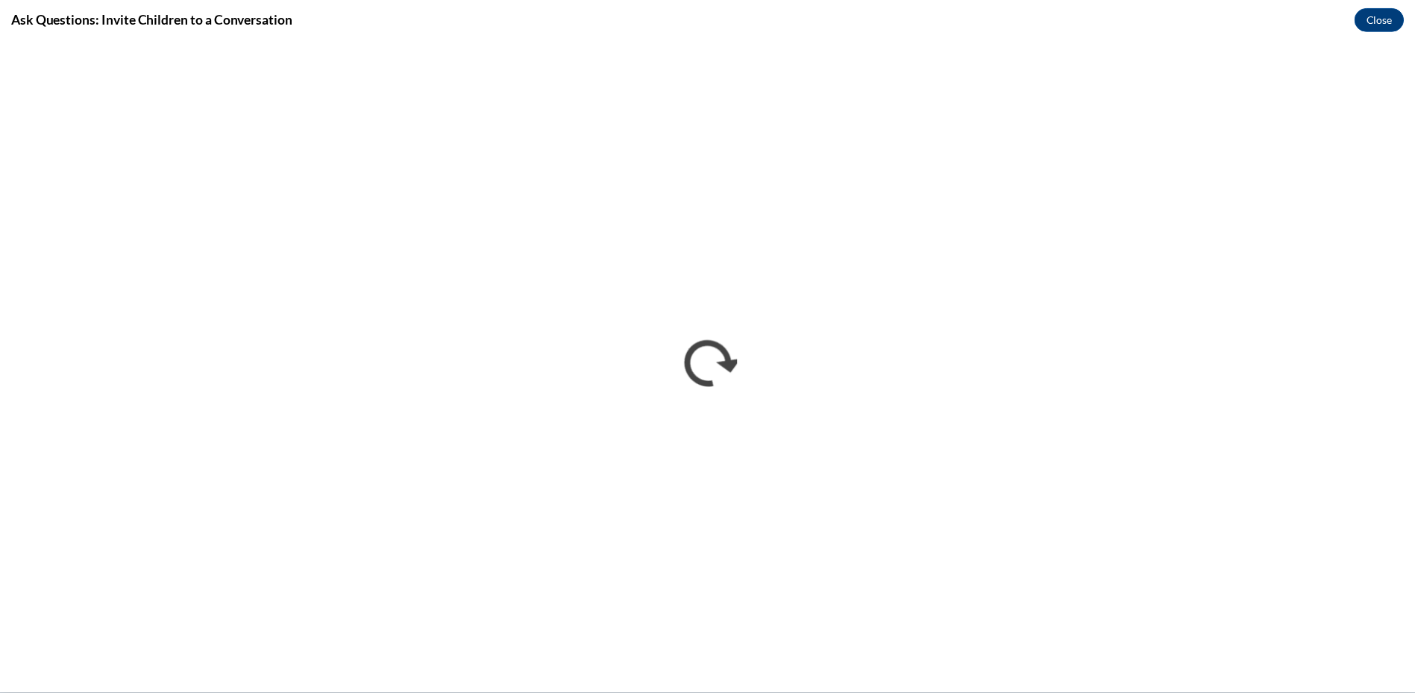
scroll to position [0, 0]
click at [1406, 13] on button "Close" at bounding box center [1390, 17] width 50 height 24
